Goal: Task Accomplishment & Management: Complete application form

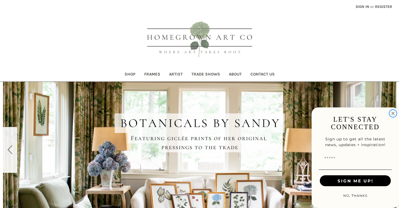
click at [394, 114] on circle "Close dialog" at bounding box center [393, 113] width 6 height 6
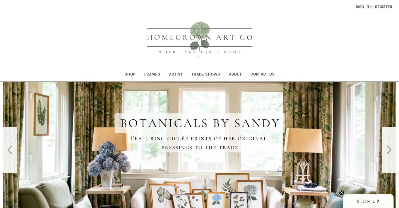
click at [382, 5] on link "Register" at bounding box center [383, 6] width 23 height 13
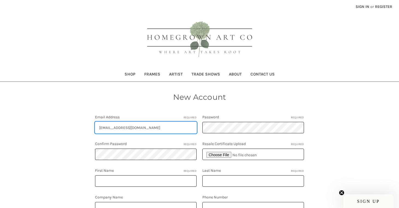
type input "info@thewriteplacenow.com"
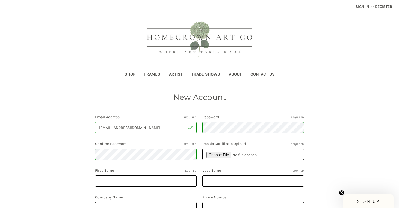
click at [222, 156] on input "file" at bounding box center [252, 154] width 101 height 11
type input "C:\fakepath\Tax ID.jpg"
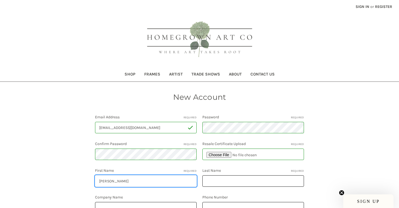
type input "Diane"
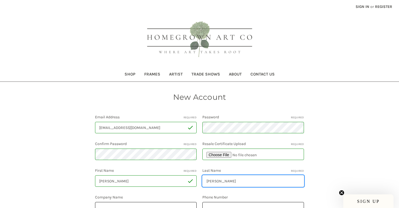
type input "Hadley"
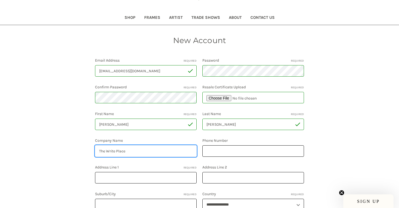
scroll to position [57, 0]
type input "The Write Place"
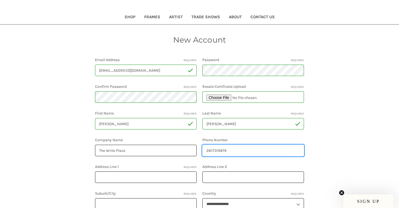
type input "2817319979"
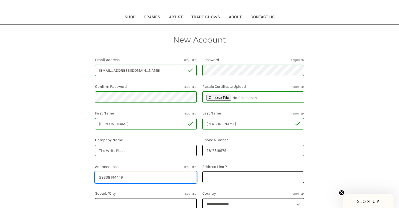
type input "22638 FM 149"
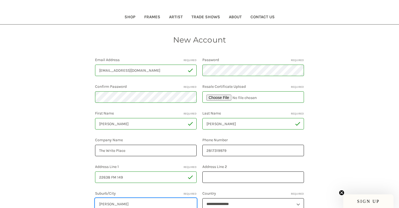
type input "Montgomery"
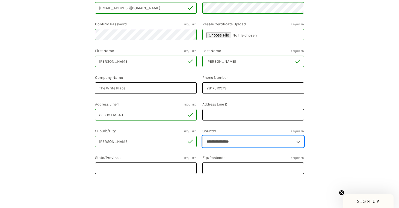
scroll to position [125, 0]
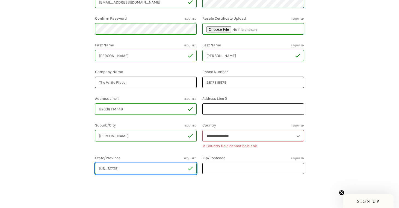
type input "Texas"
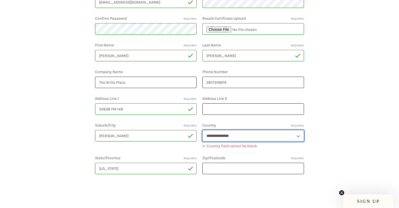
select select "**********"
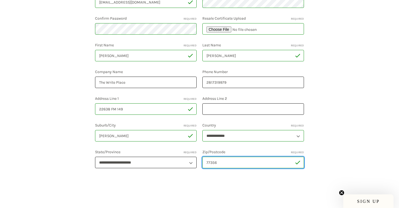
type input "77356"
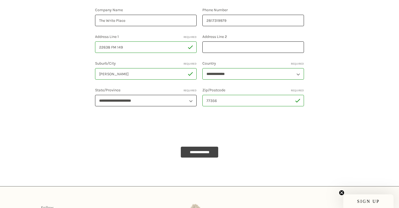
scroll to position [192, 0]
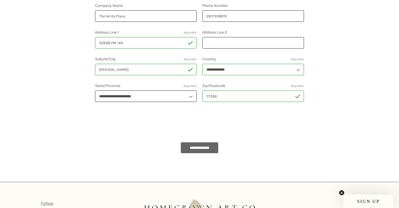
click at [201, 146] on input "**********" at bounding box center [200, 147] width 38 height 11
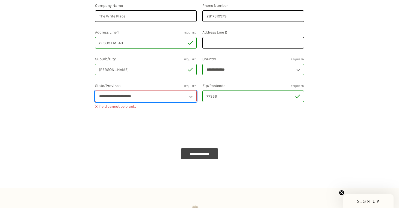
select select "*****"
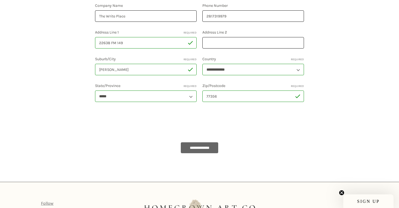
click at [205, 149] on input "**********" at bounding box center [200, 147] width 38 height 11
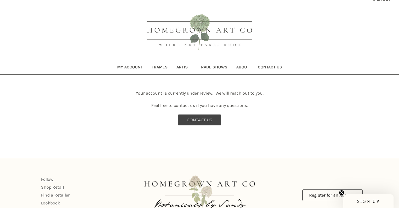
scroll to position [6, 0]
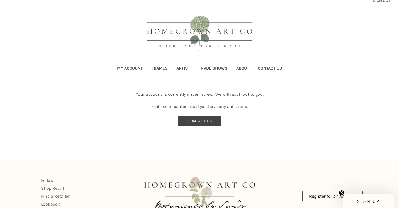
click at [160, 67] on link "Frames" at bounding box center [159, 68] width 25 height 13
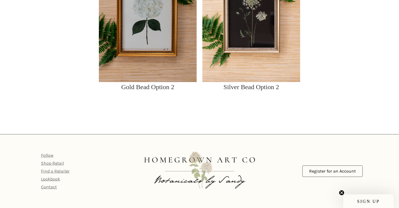
scroll to position [785, 0]
click at [59, 163] on link "Shop Retail" at bounding box center [52, 163] width 23 height 5
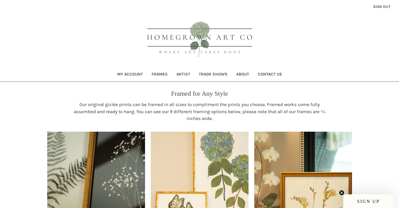
scroll to position [0, 0]
